Goal: Find contact information: Find contact information

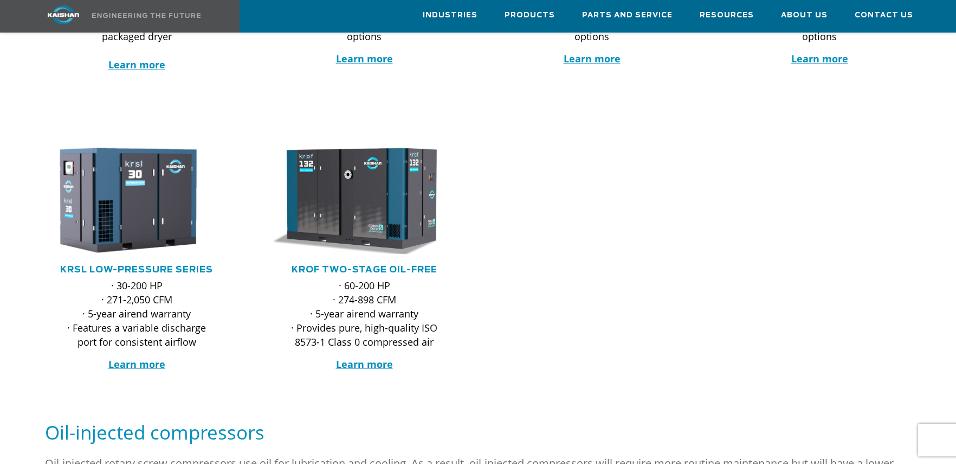
scroll to position [108, 0]
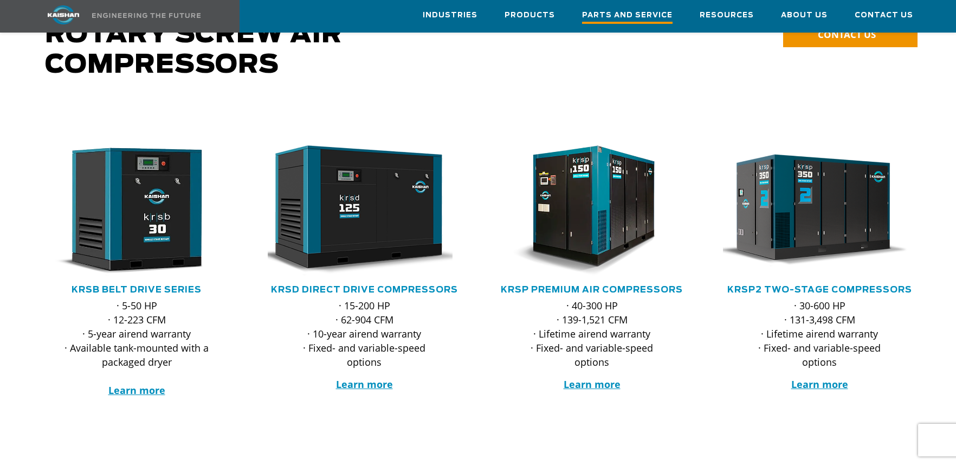
click at [600, 18] on span "Parts and Service" at bounding box center [627, 16] width 91 height 15
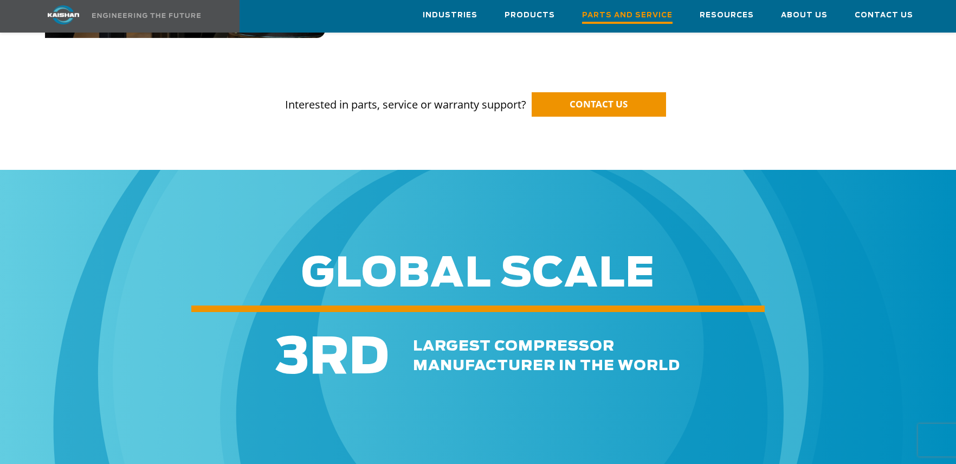
scroll to position [1030, 0]
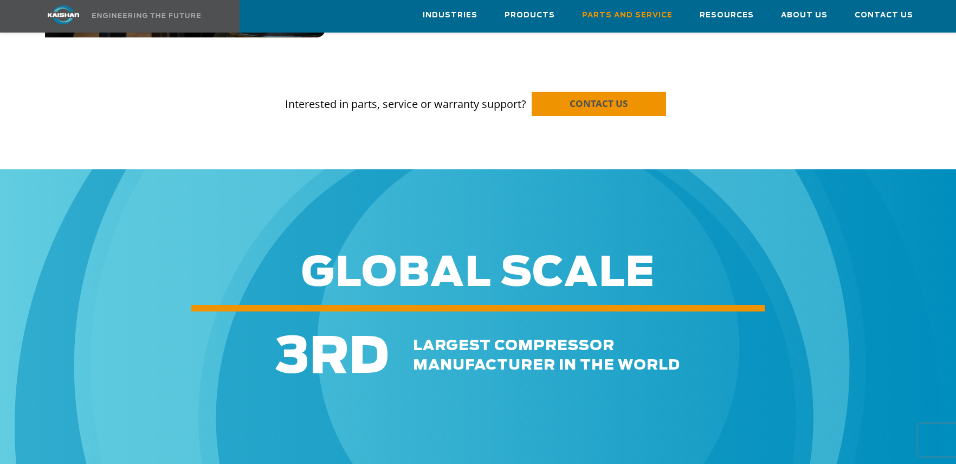
click at [613, 97] on span "CONTACT US" at bounding box center [599, 103] width 58 height 12
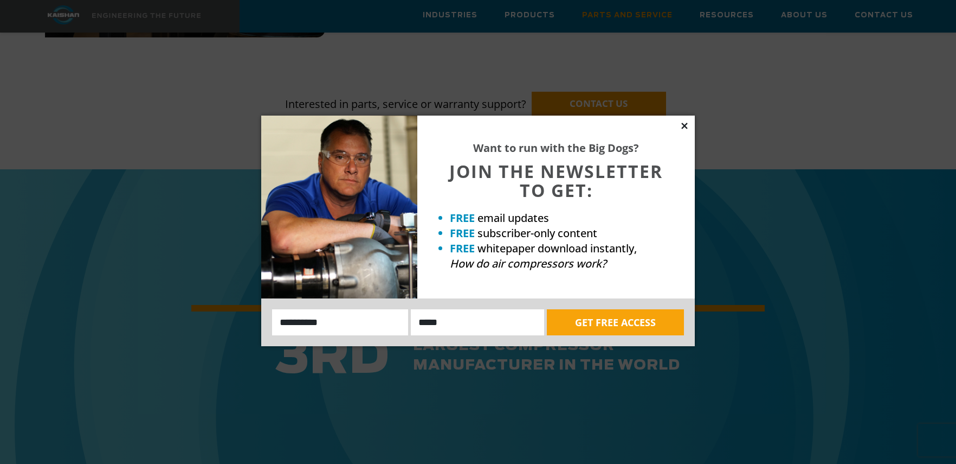
click at [686, 126] on icon at bounding box center [685, 126] width 10 height 10
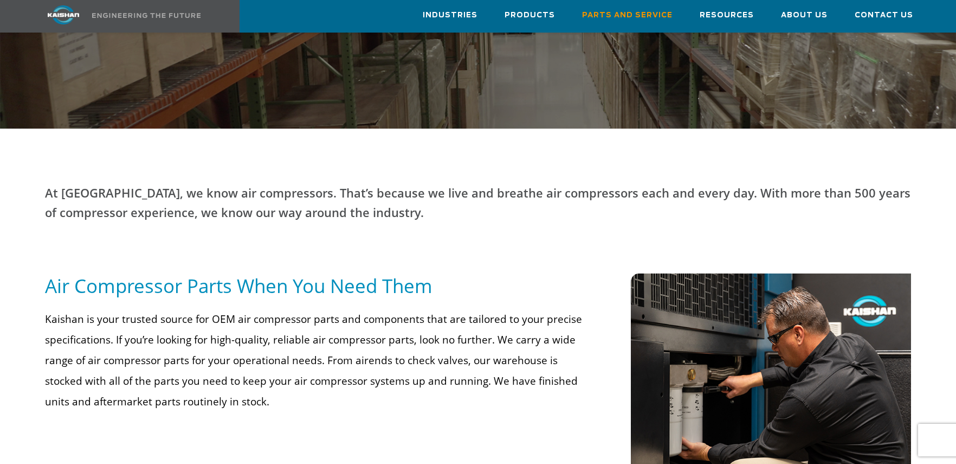
scroll to position [325, 0]
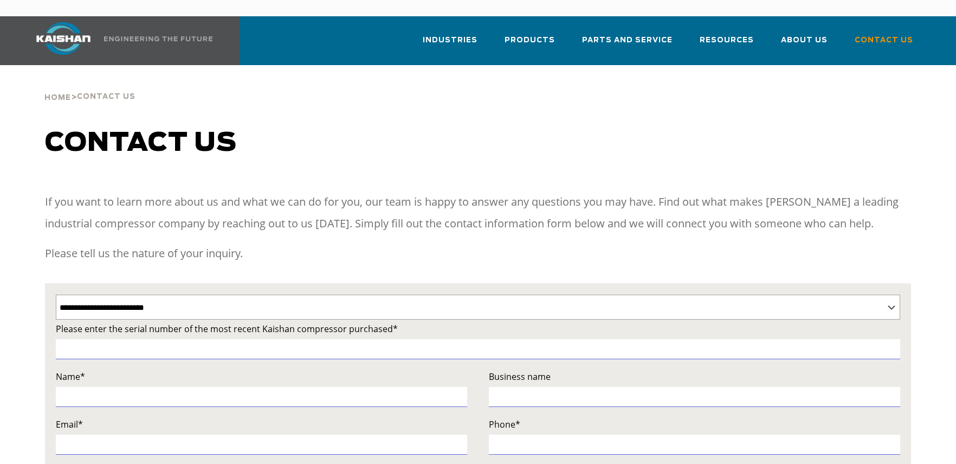
select select "**********"
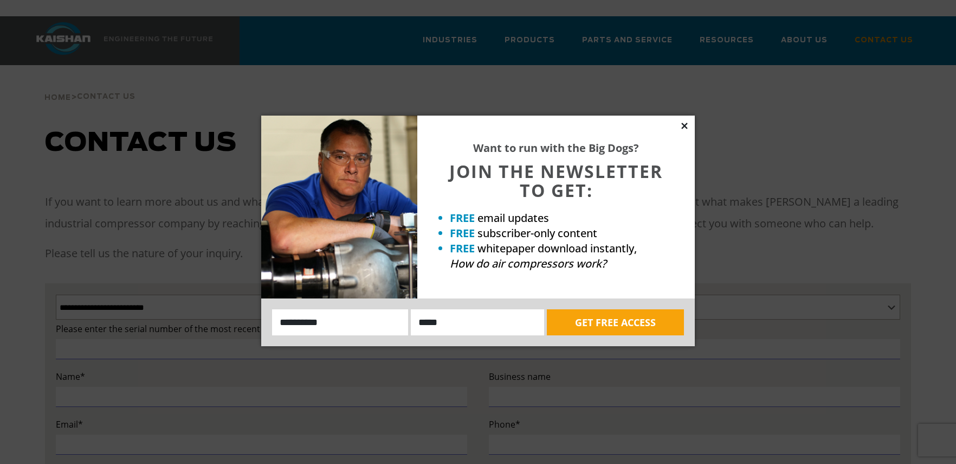
click at [684, 126] on icon at bounding box center [684, 126] width 6 height 6
